Goal: Information Seeking & Learning: Learn about a topic

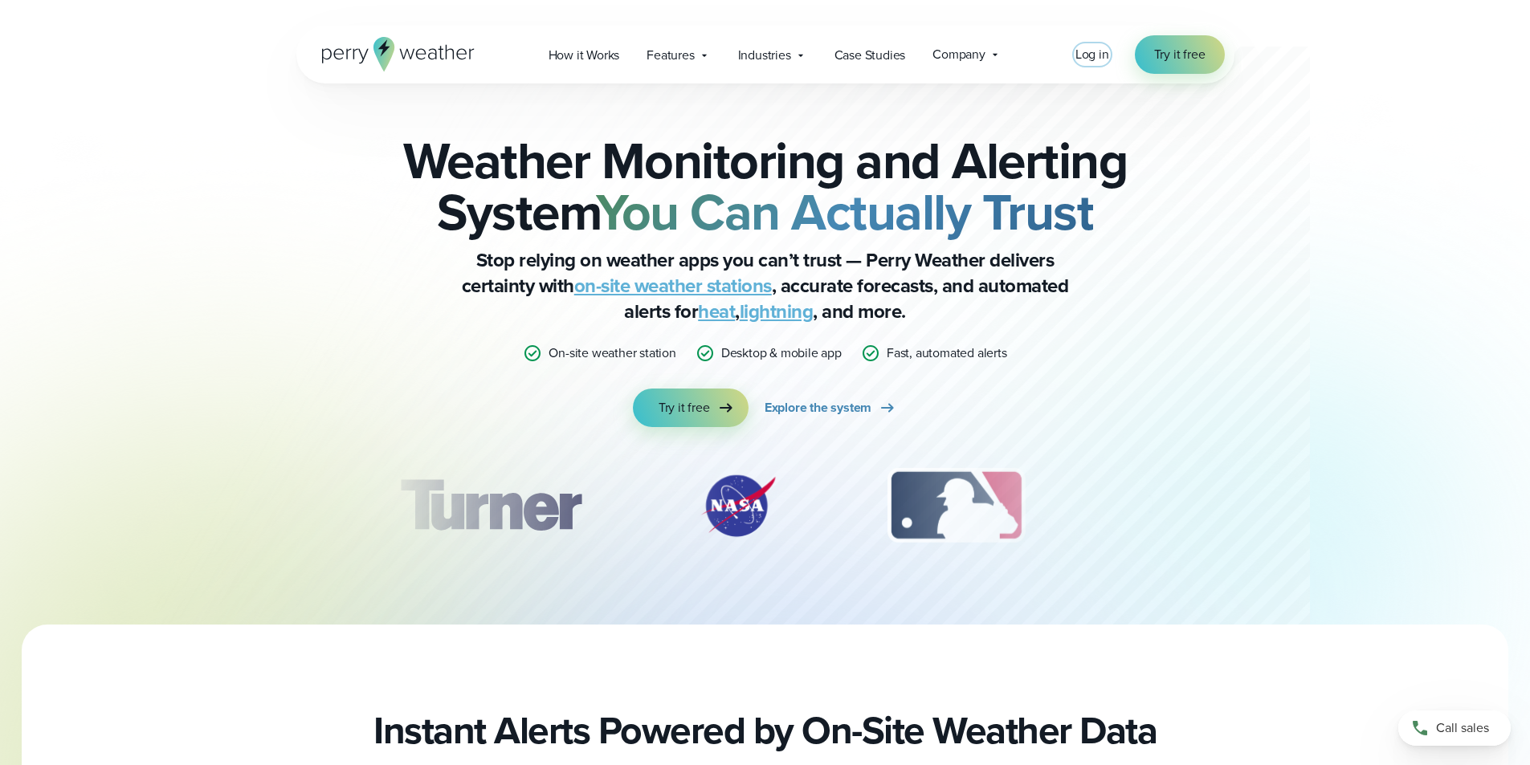
click at [1090, 55] on span "Log in" at bounding box center [1092, 54] width 34 height 18
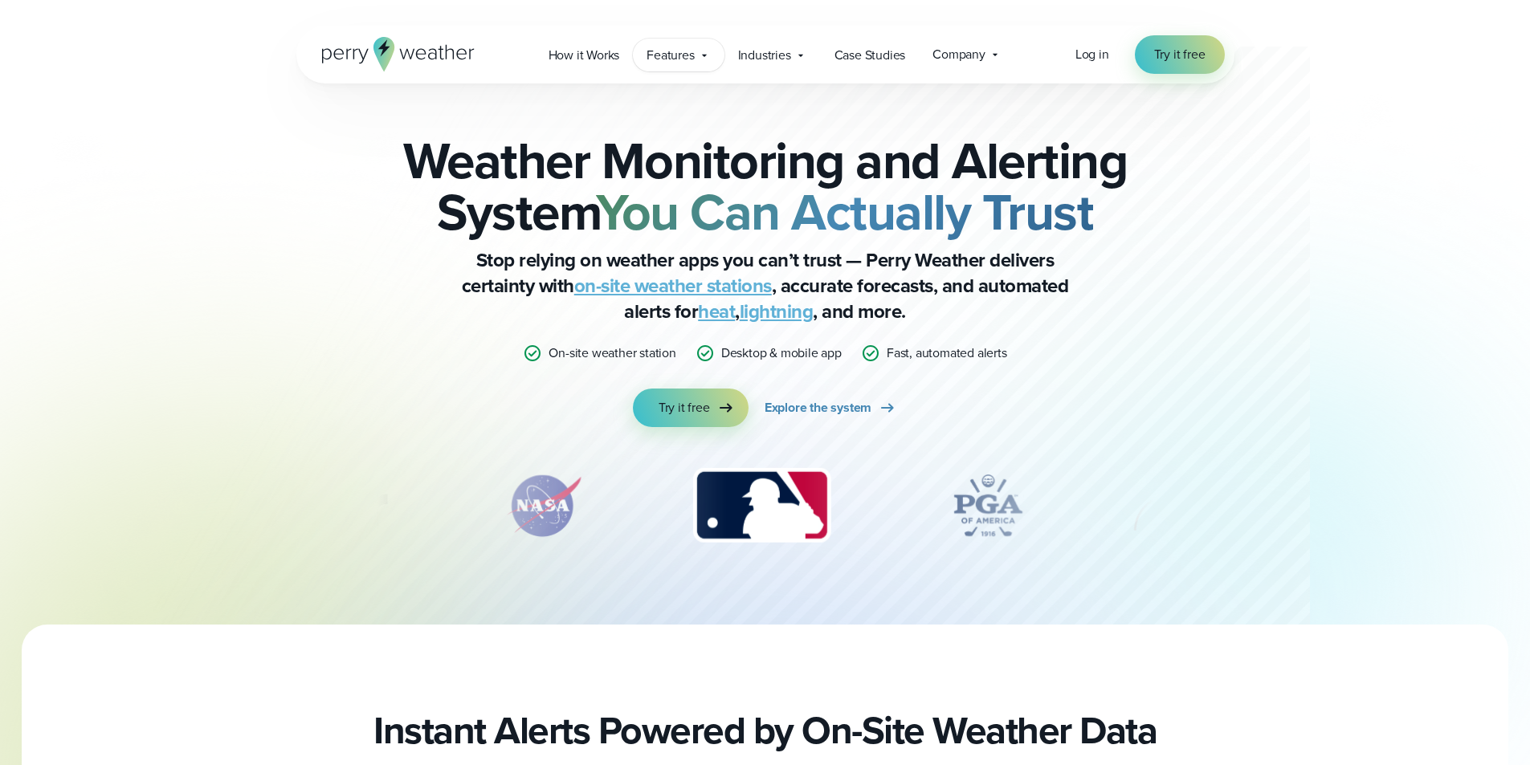
click at [689, 56] on span "Features" at bounding box center [669, 55] width 47 height 19
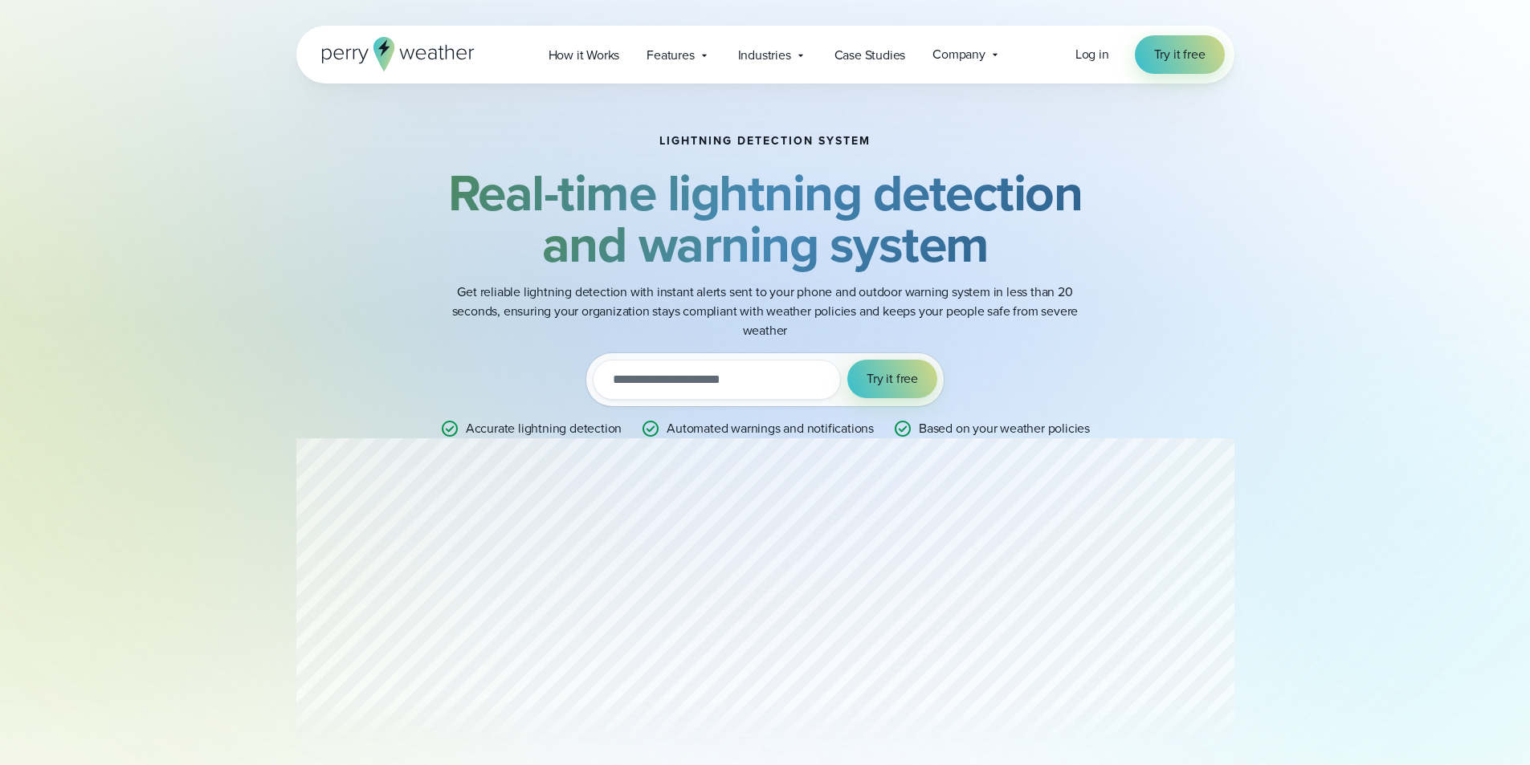
click at [712, 380] on input "email" at bounding box center [717, 380] width 248 height 40
